Goal: Task Accomplishment & Management: Manage account settings

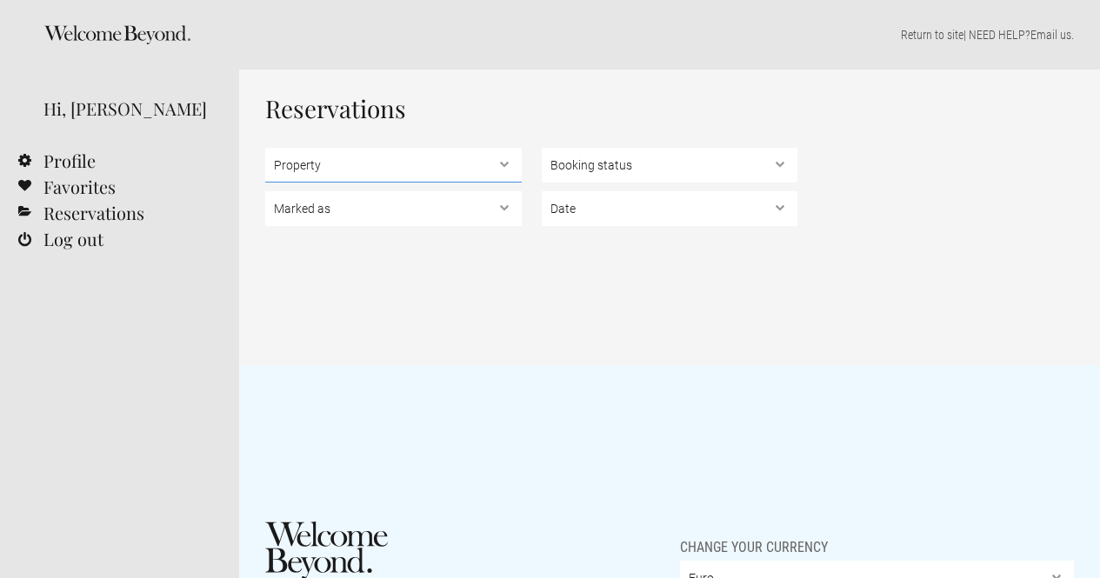
click at [504, 170] on select "Property" at bounding box center [393, 165] width 256 height 35
click at [432, 105] on h1 "Reservations" at bounding box center [669, 109] width 809 height 26
click at [504, 210] on select "Marked as Unread , Action Required , Bookmarked , Archived" at bounding box center [393, 208] width 256 height 35
click at [504, 106] on h1 "Reservations" at bounding box center [669, 109] width 809 height 26
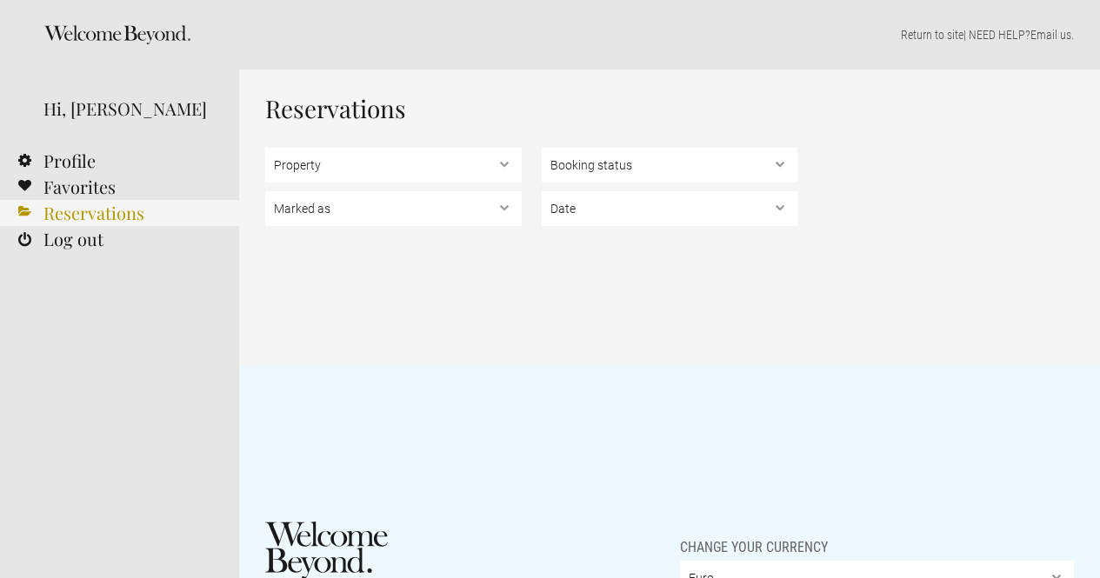
click at [129, 217] on link "Reservations" at bounding box center [119, 213] width 239 height 26
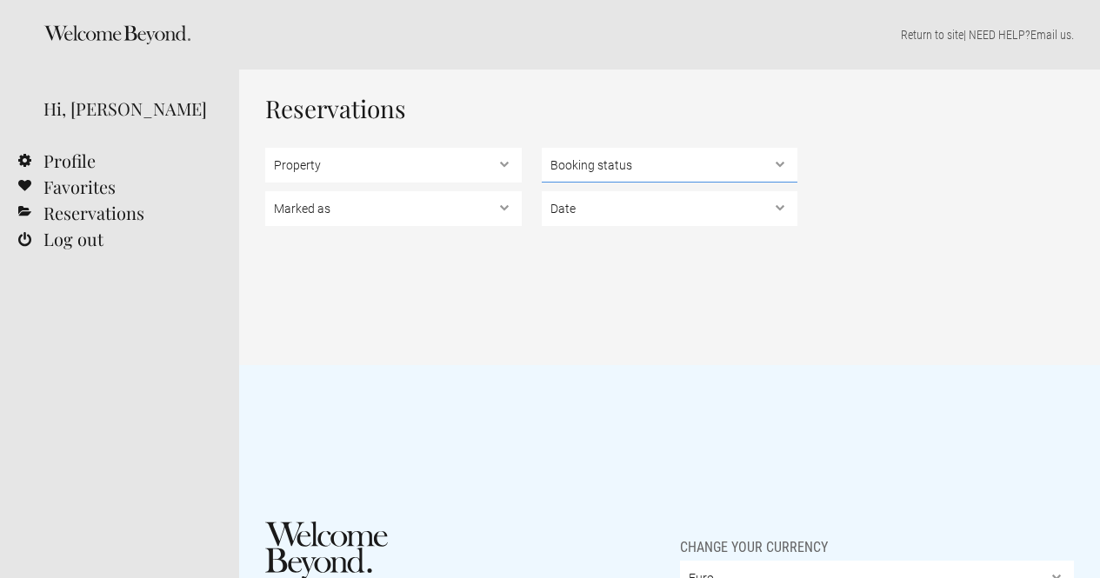
click at [781, 165] on select "Booking status Pending bookings , Confirmed bookings , Unsuccessful bookings" at bounding box center [670, 165] width 256 height 35
